Goal: Navigation & Orientation: Go to known website

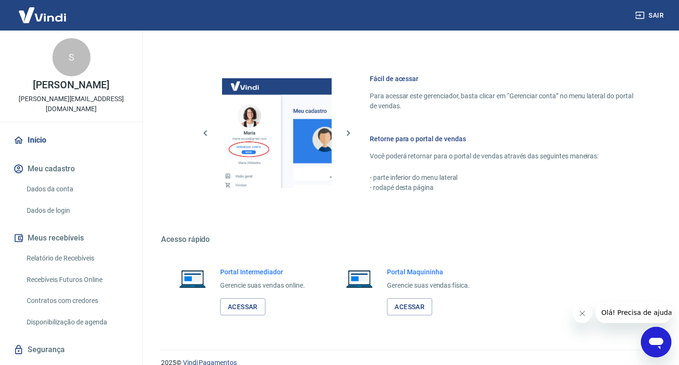
scroll to position [496, 0]
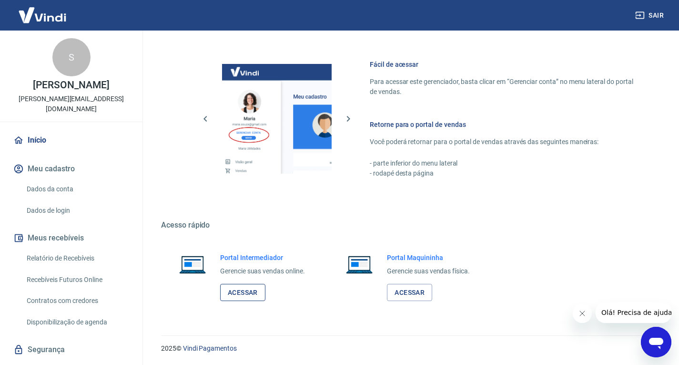
click at [248, 295] on link "Acessar" at bounding box center [242, 293] width 45 height 18
